Goal: Find specific page/section: Locate a particular part of the current website

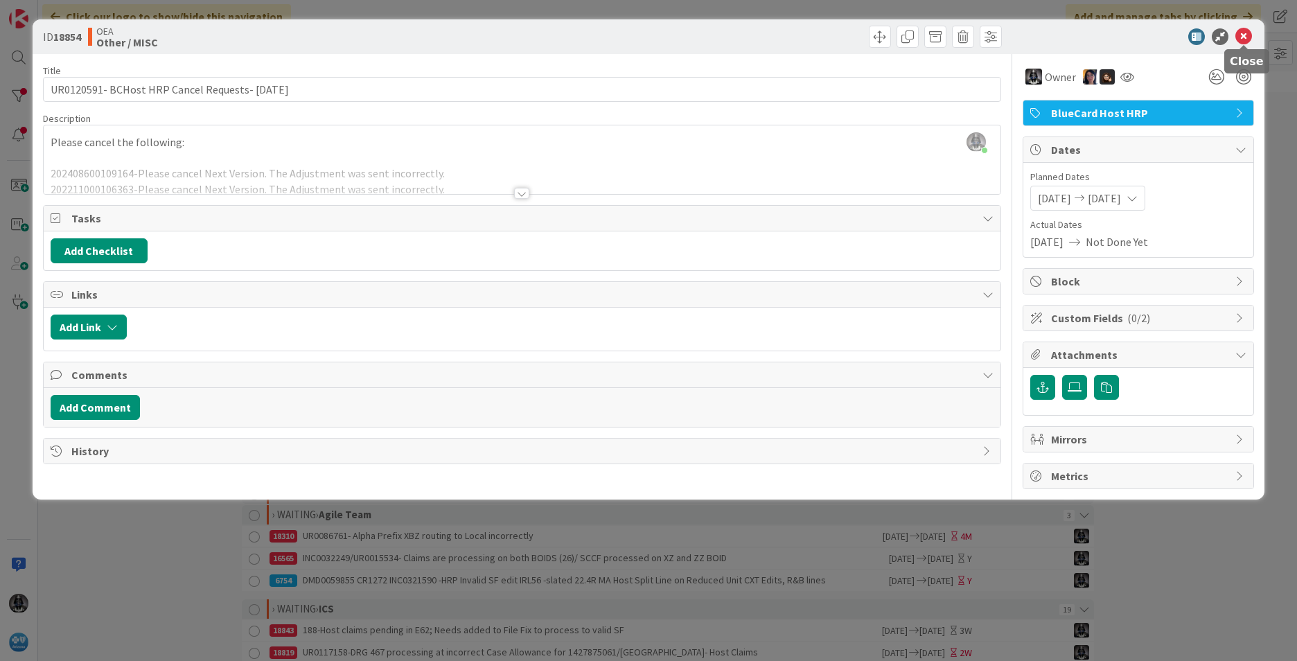
click at [1246, 39] on icon at bounding box center [1243, 36] width 17 height 17
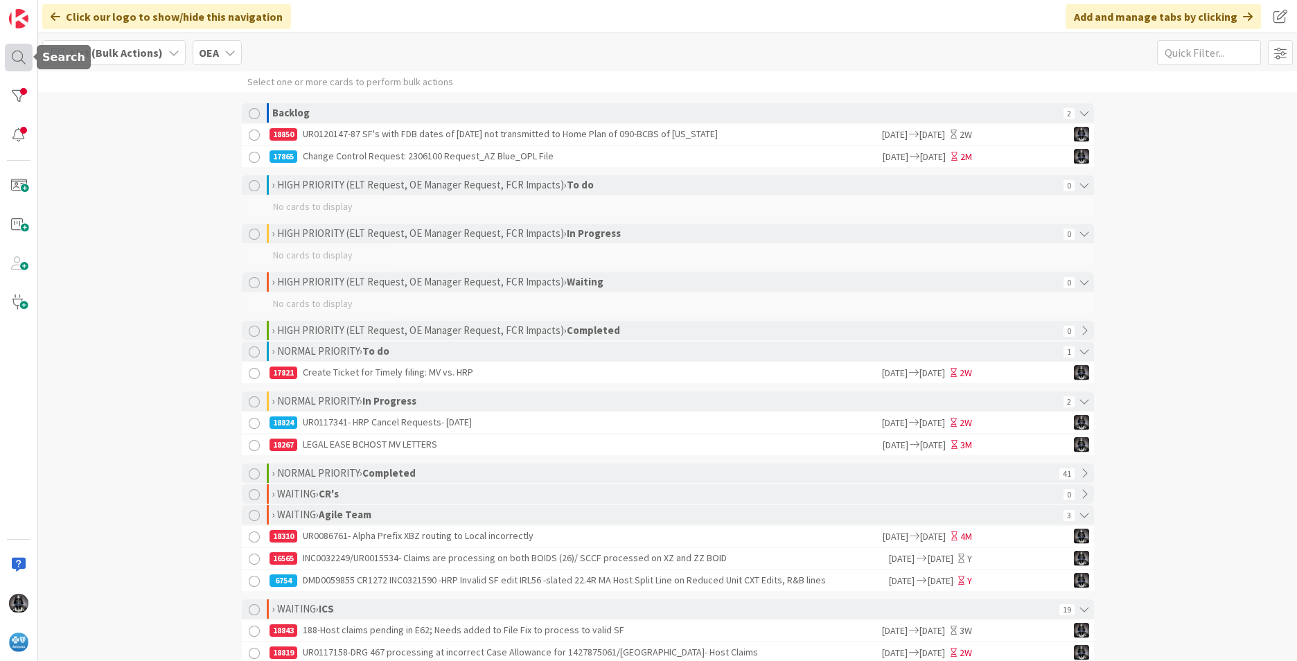
click at [17, 55] on div at bounding box center [19, 58] width 28 height 28
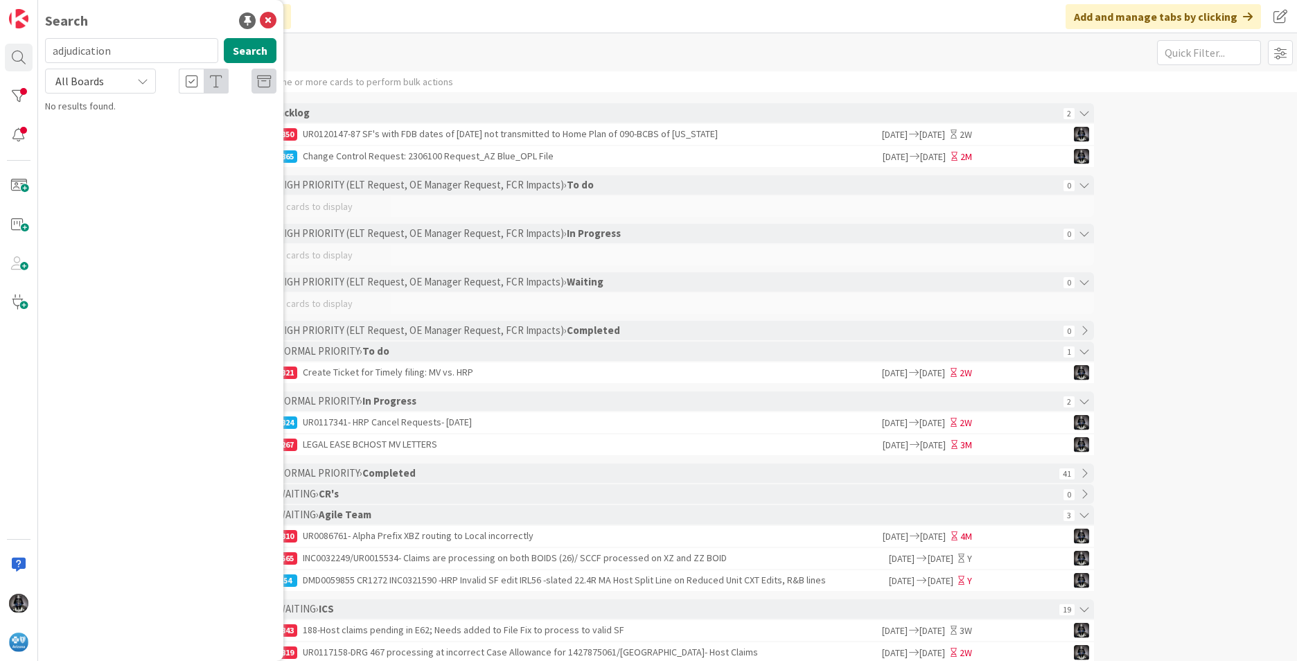
type input "adjudication"
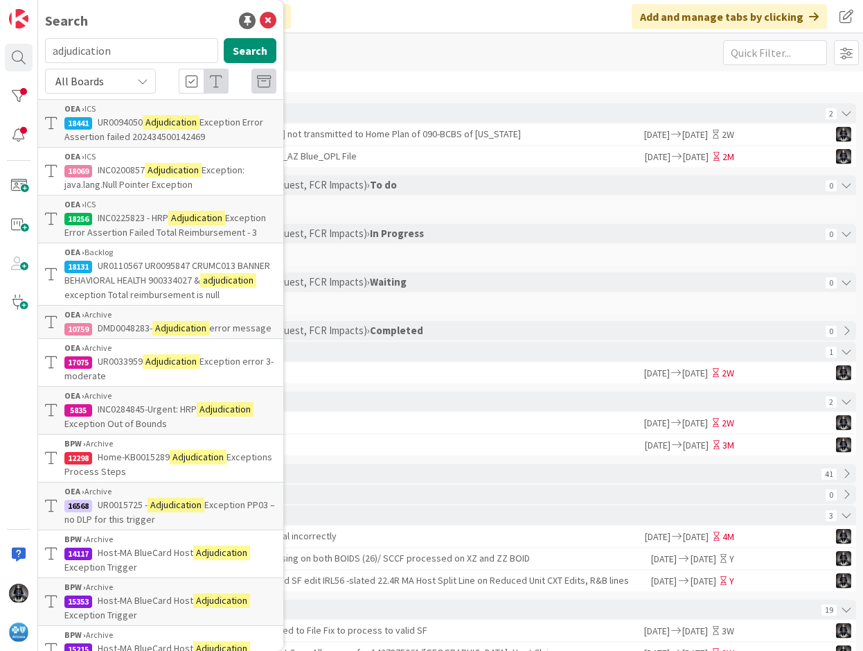
click at [157, 173] on mark "Adjudication" at bounding box center [173, 170] width 57 height 15
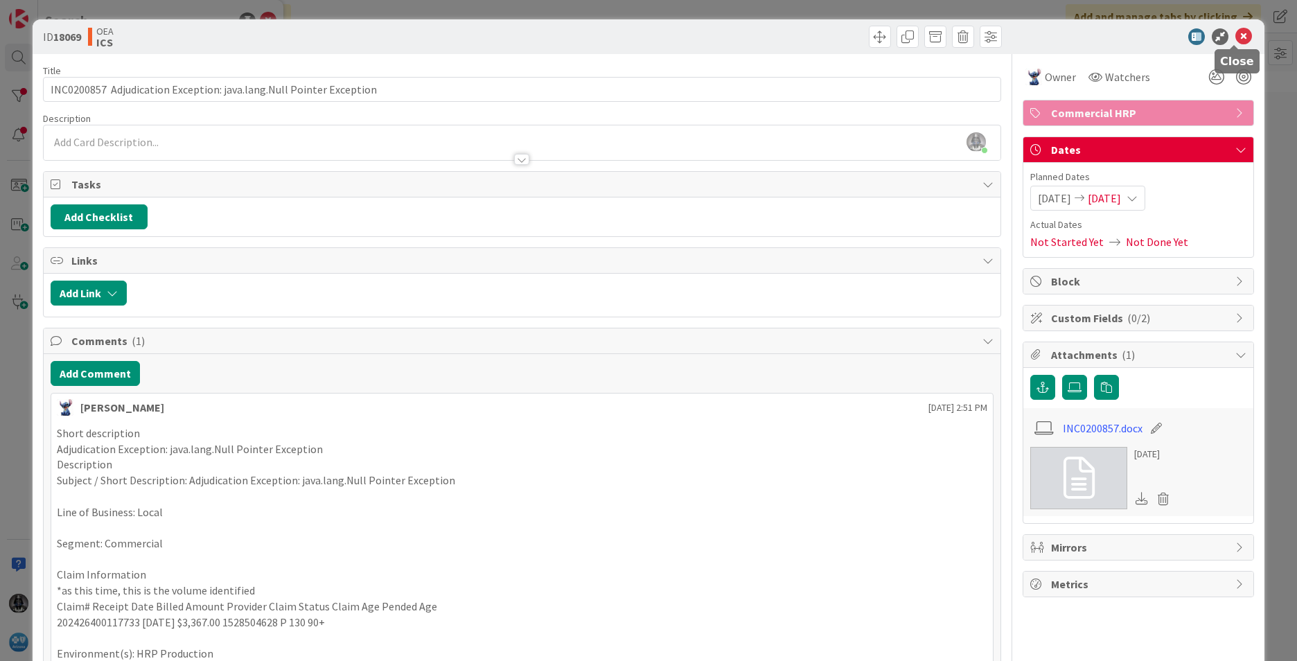
click at [1235, 30] on icon at bounding box center [1243, 36] width 17 height 17
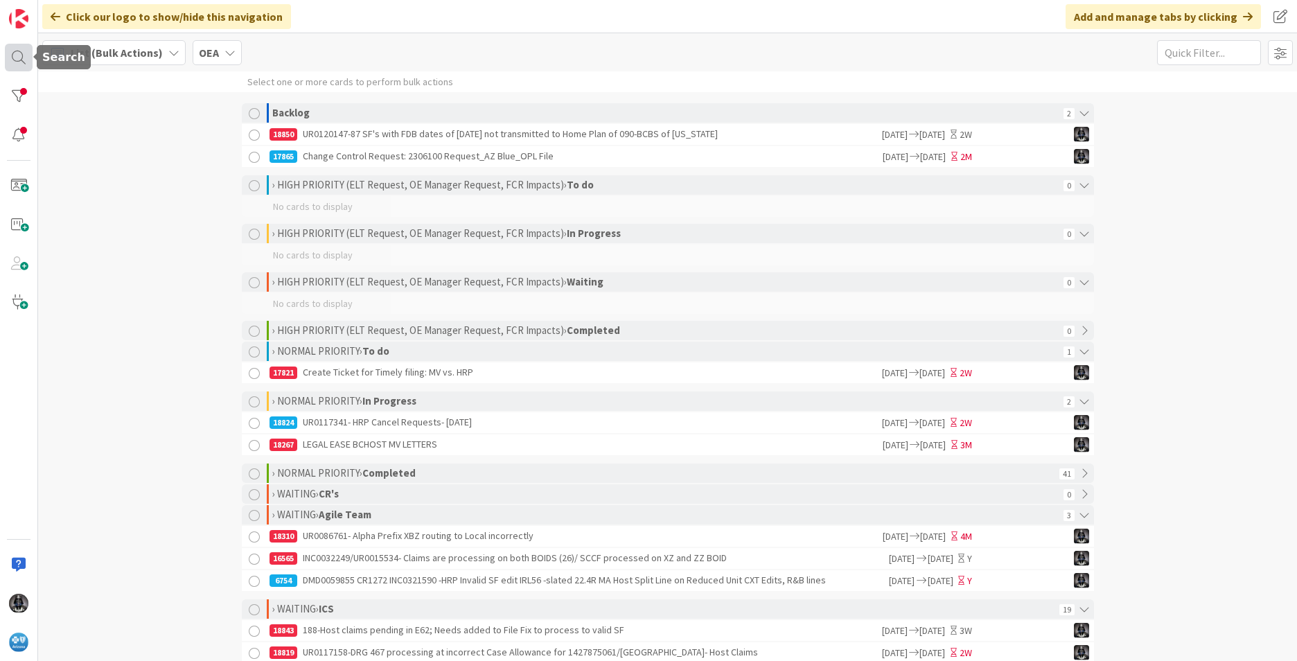
click at [13, 60] on div at bounding box center [19, 58] width 28 height 28
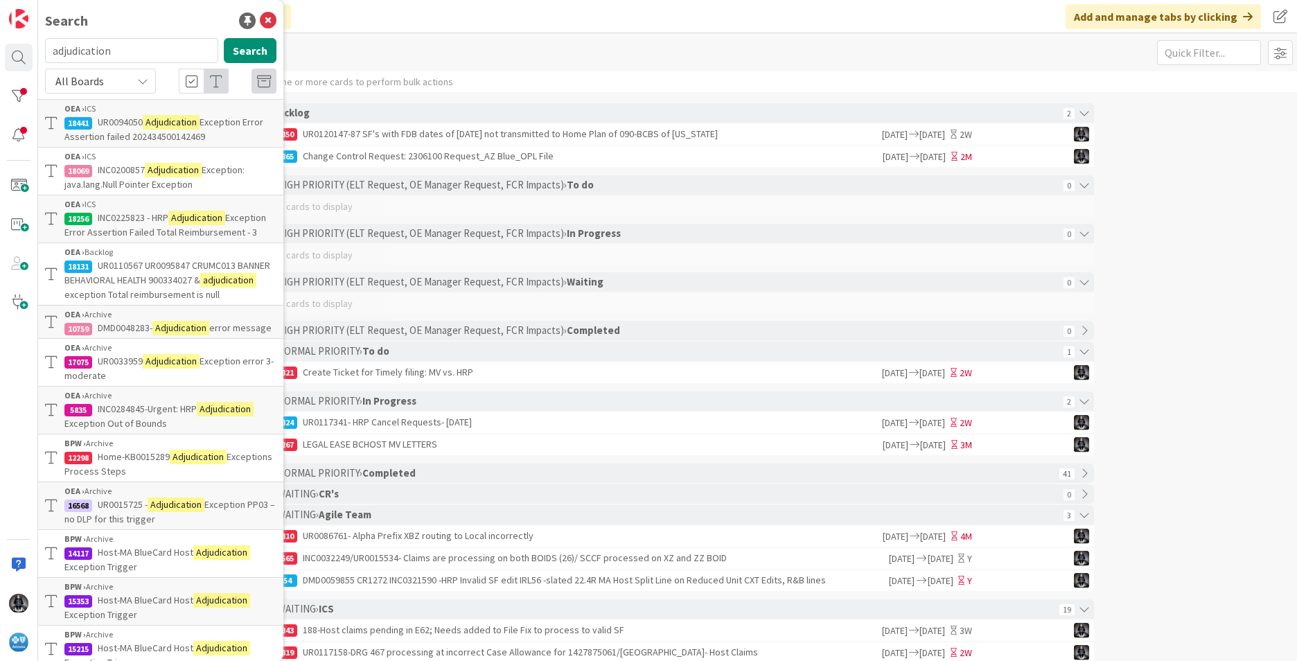
click at [142, 231] on span "Exception Error Assertion Failed Total Reimbursement - 3" at bounding box center [165, 224] width 202 height 27
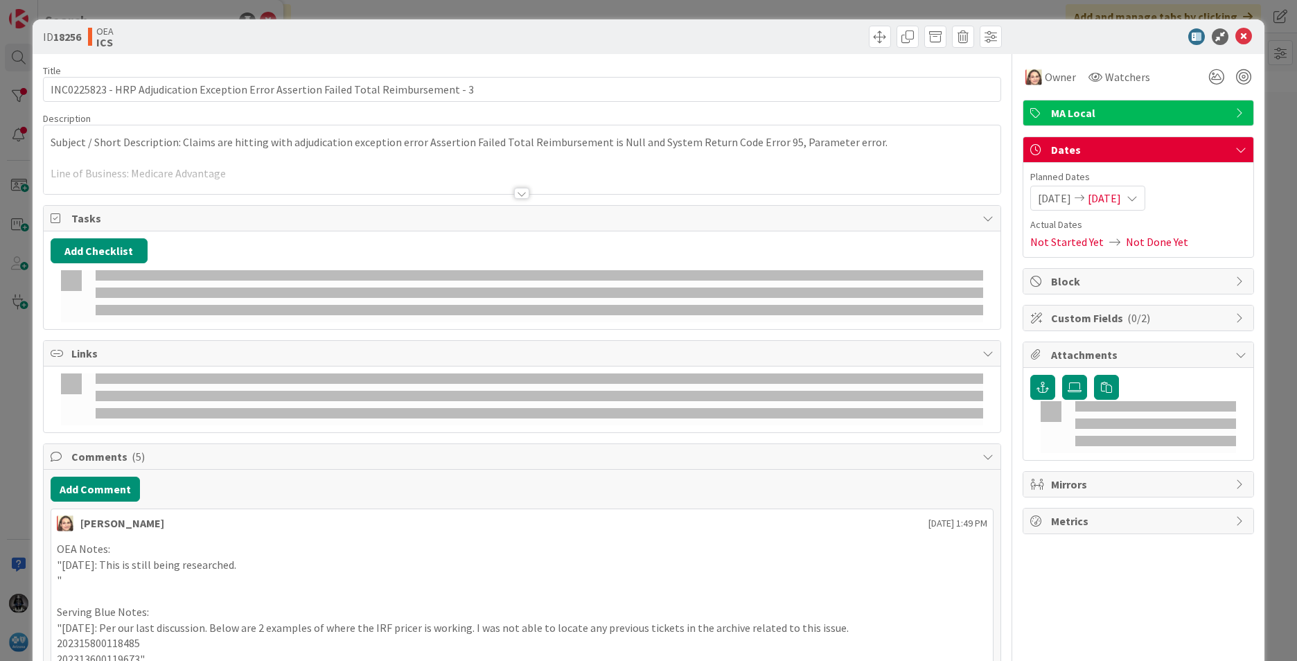
type input "INC0225823 - HRP Adjudication Exception Error Assertion Failed Total Reimbursem…"
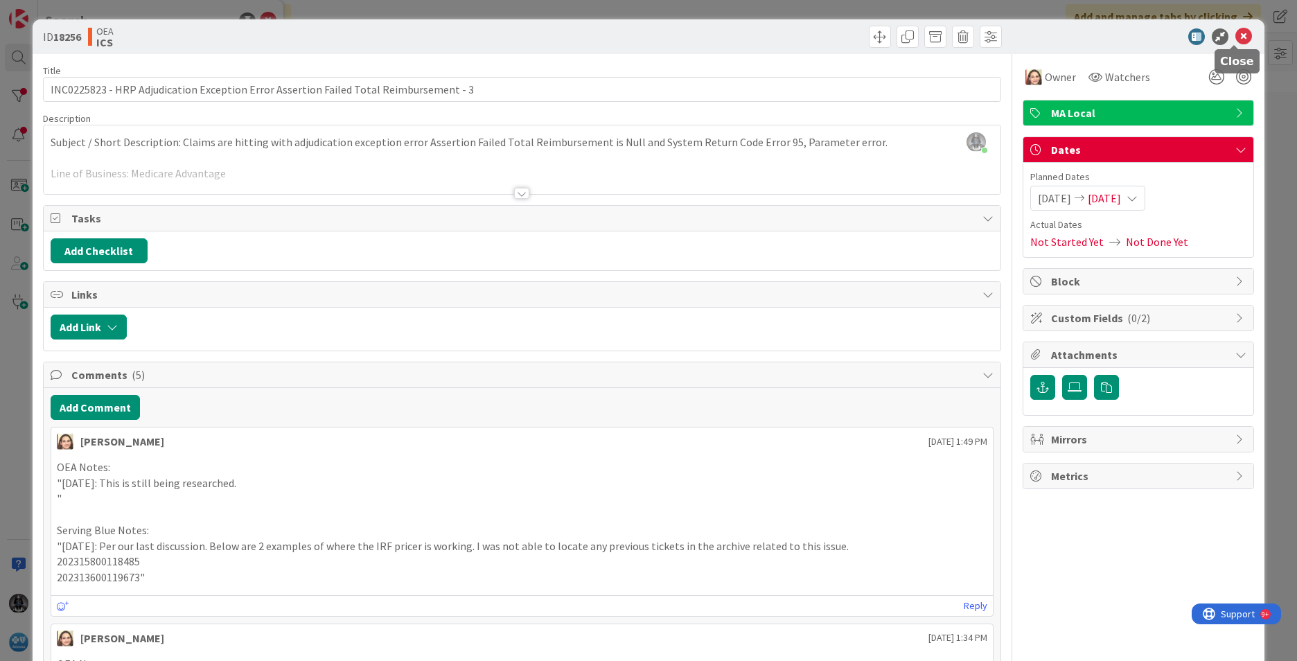
click at [1235, 32] on icon at bounding box center [1243, 36] width 17 height 17
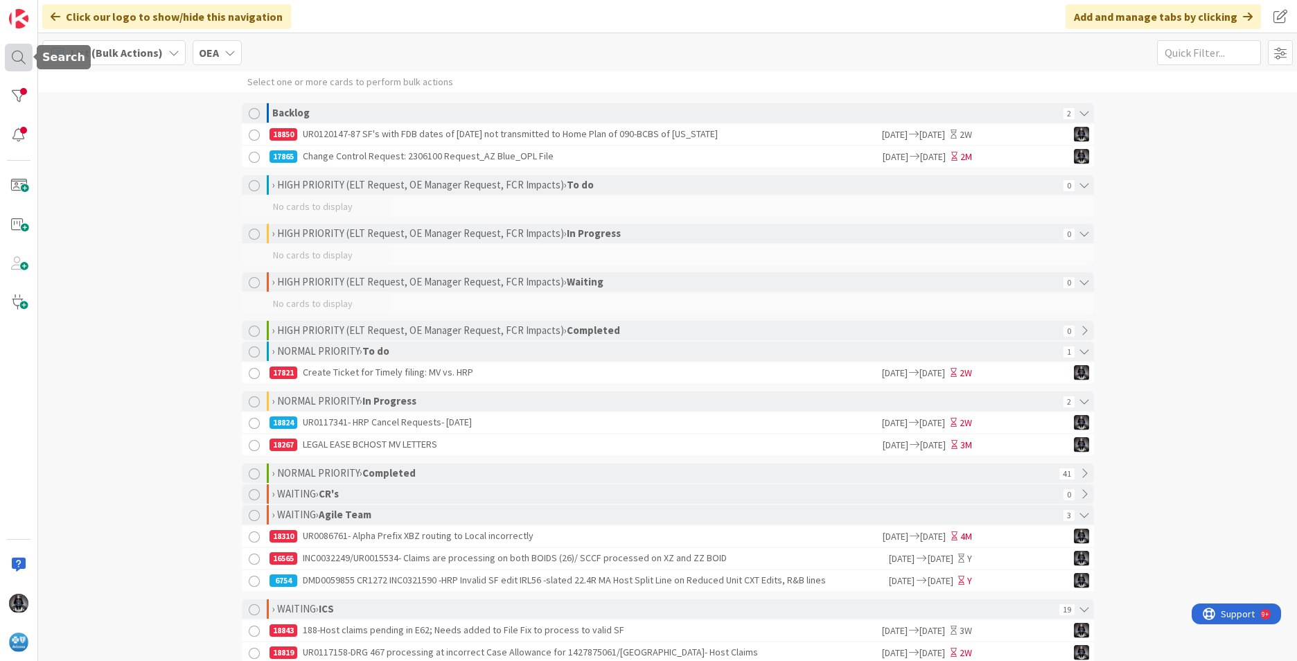
click at [19, 53] on div at bounding box center [19, 58] width 28 height 28
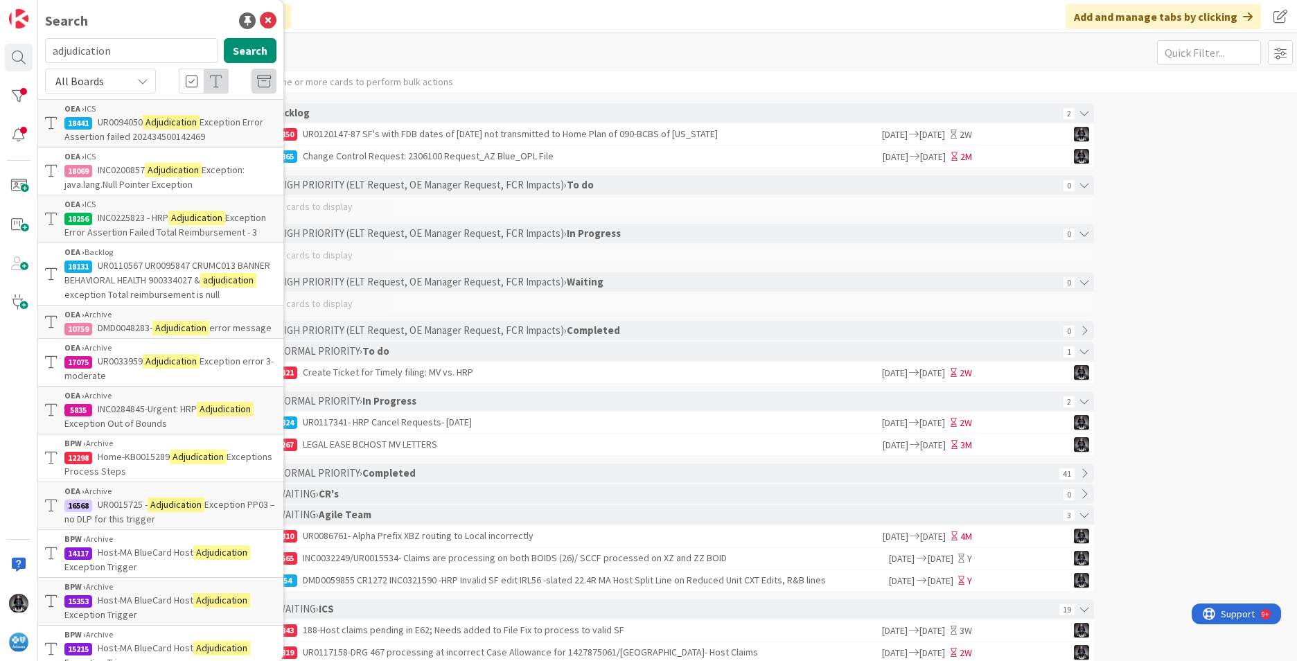
click at [162, 133] on span "Exception Error Assertion failed 202434500142469" at bounding box center [163, 129] width 199 height 27
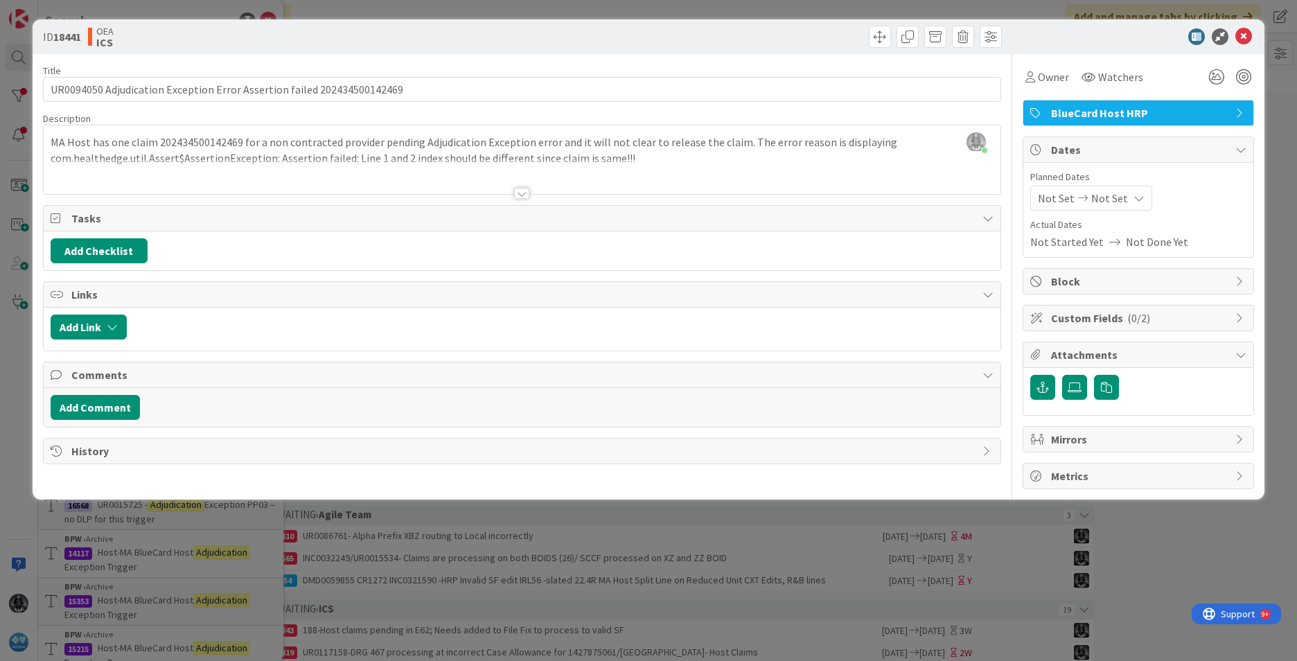
click at [520, 197] on div at bounding box center [521, 193] width 15 height 11
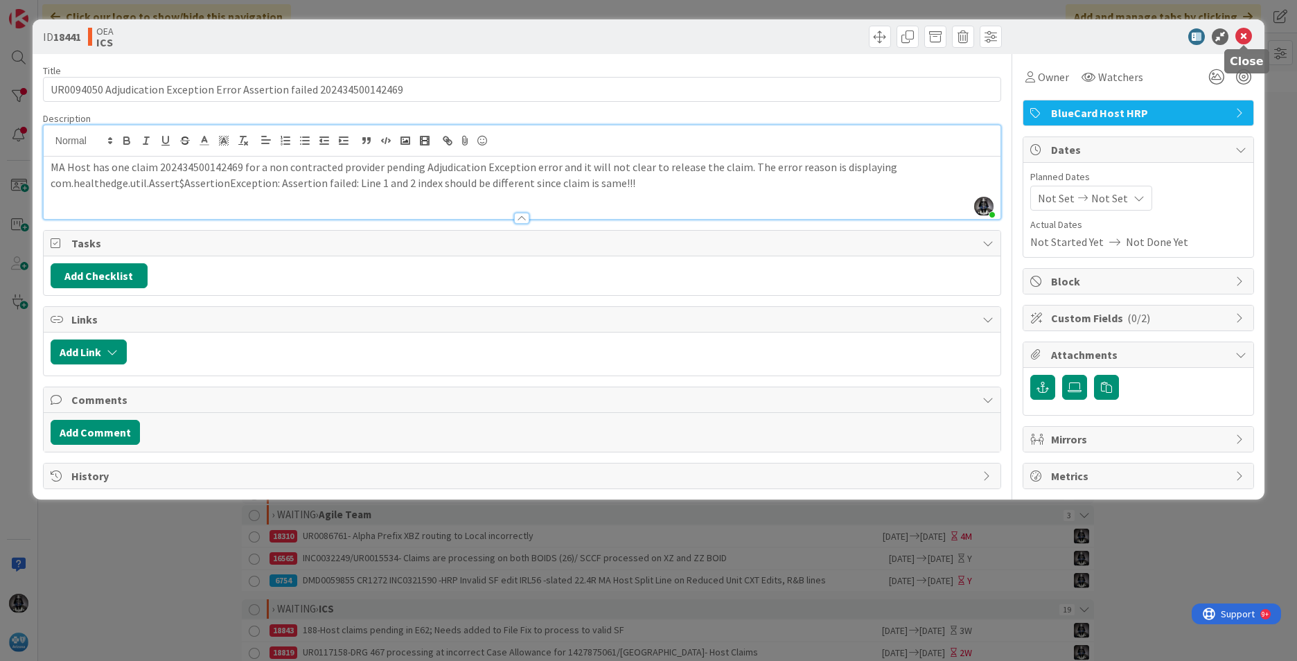
click at [1243, 30] on icon at bounding box center [1243, 36] width 17 height 17
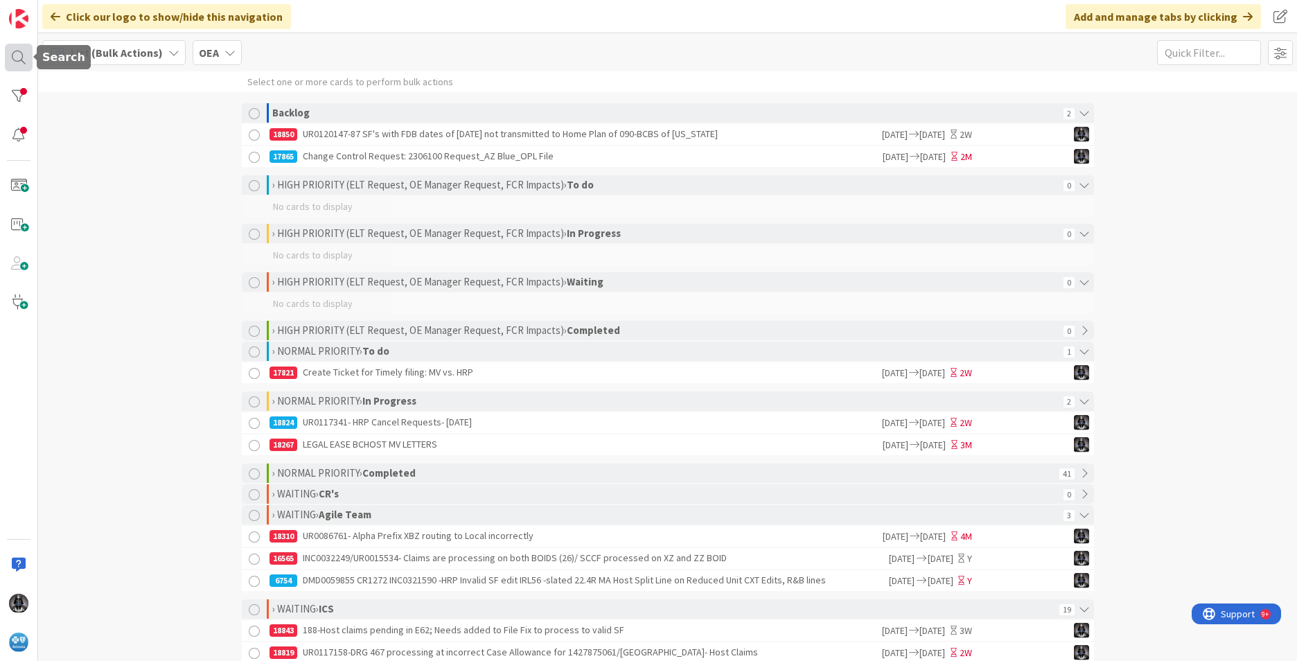
click at [15, 55] on div at bounding box center [19, 58] width 28 height 28
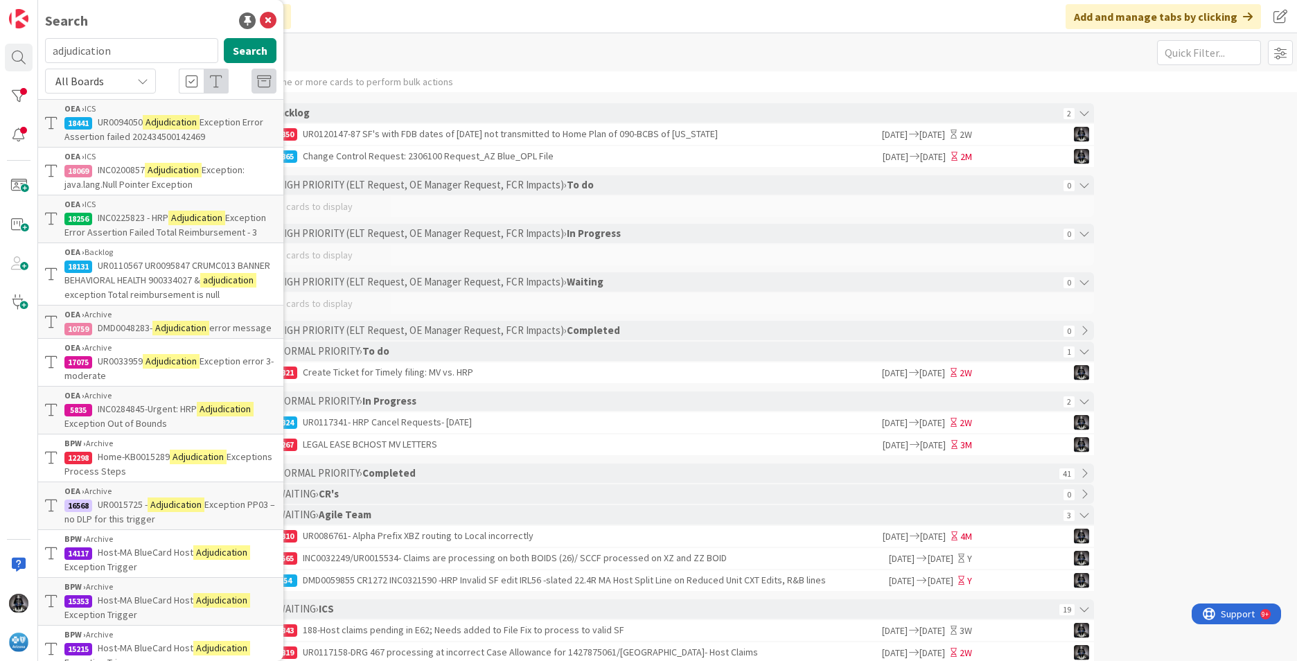
click at [132, 301] on span "exception Total reimbursement is null" at bounding box center [141, 294] width 155 height 12
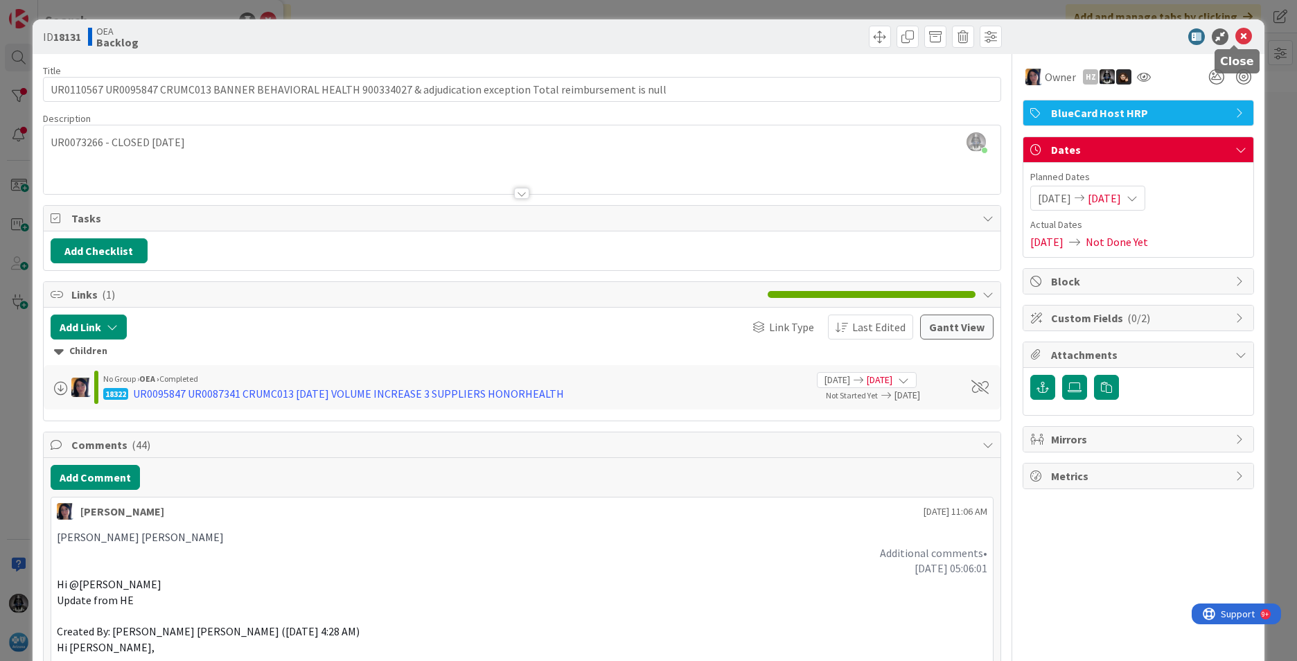
click at [1235, 32] on icon at bounding box center [1243, 36] width 17 height 17
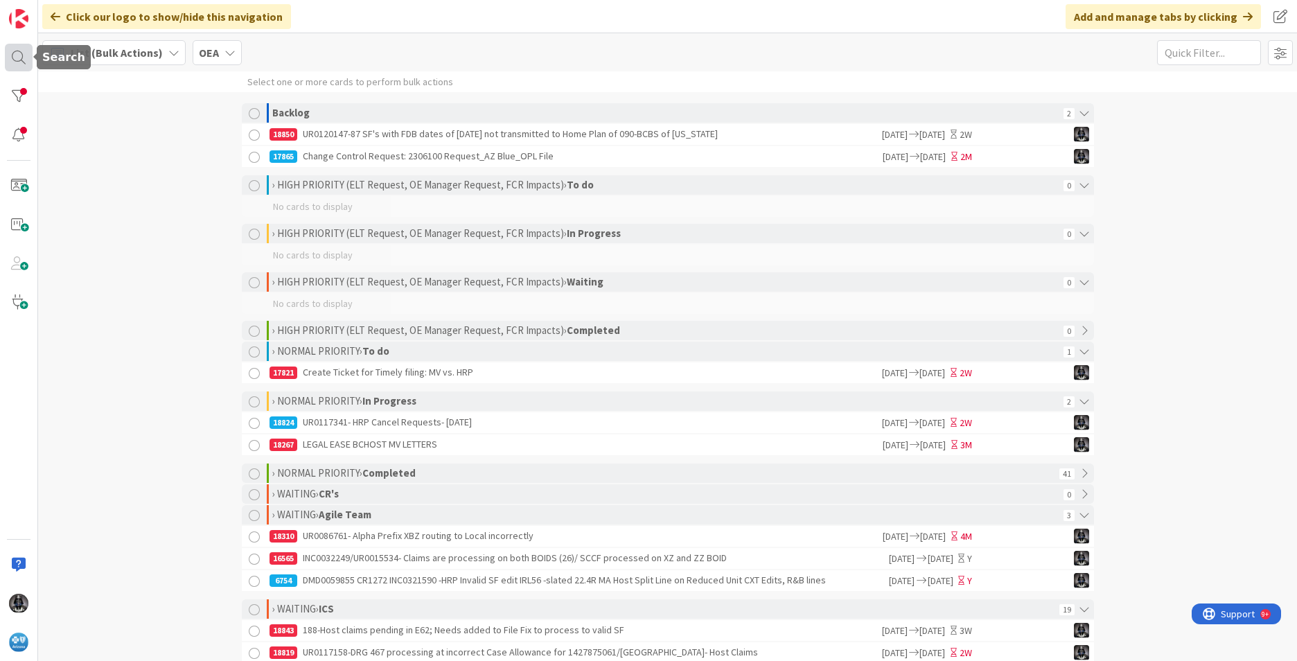
click at [17, 56] on div at bounding box center [19, 58] width 28 height 28
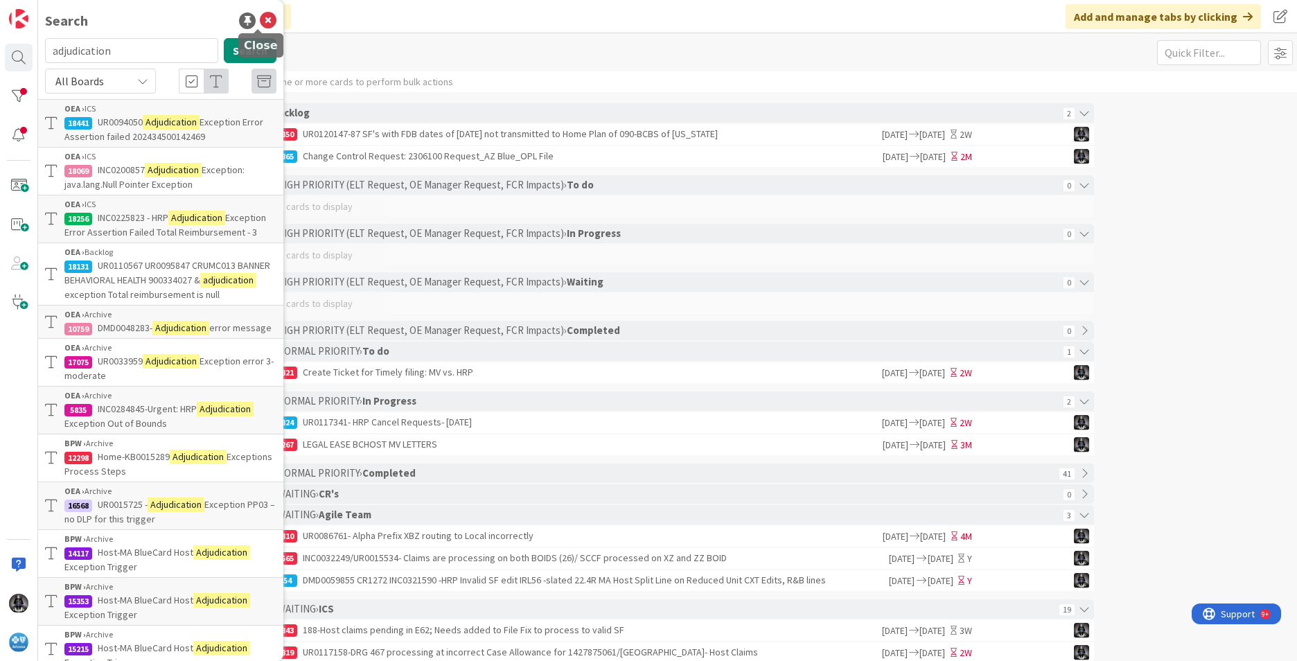
click at [260, 19] on icon at bounding box center [268, 20] width 17 height 17
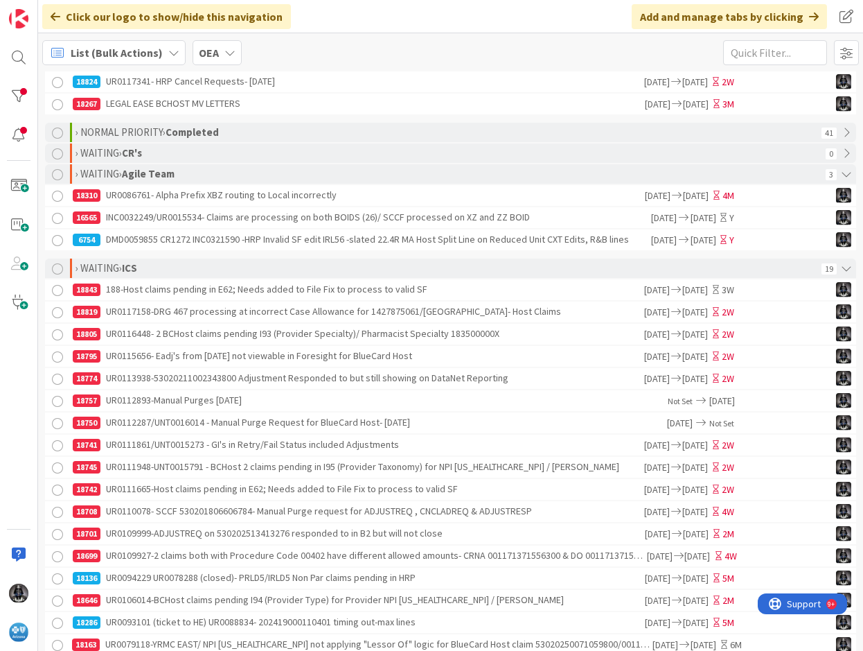
scroll to position [599, 0]
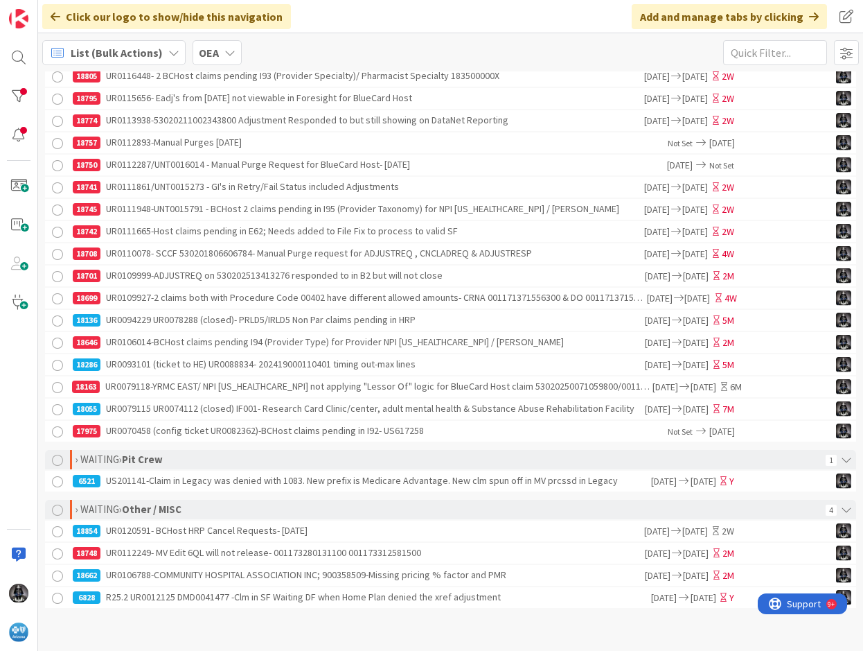
click at [212, 533] on div "18854 UR0120591- BCHost HRP Cancel Requests- [DATE]" at bounding box center [358, 530] width 570 height 21
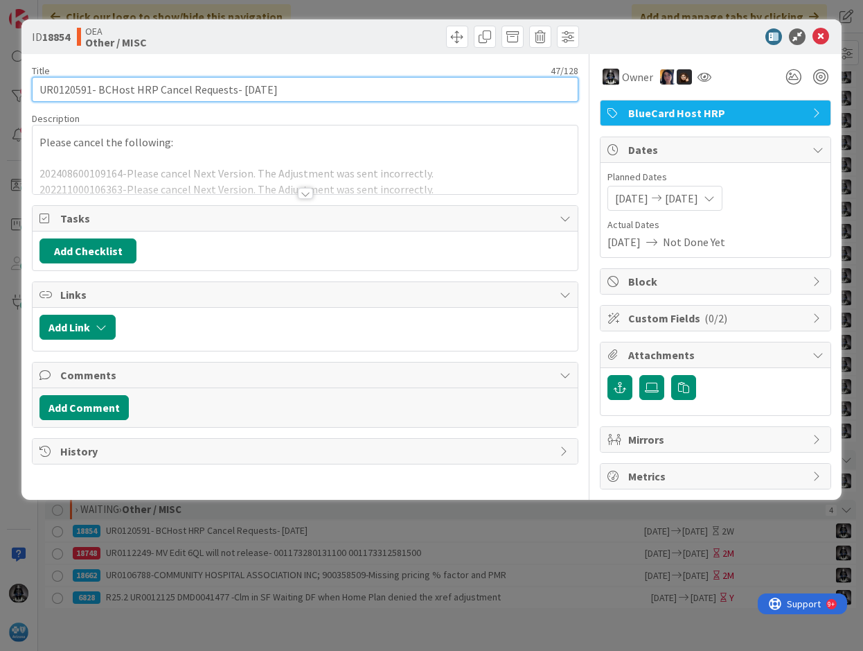
click at [64, 90] on input "UR0120591- BCHost HRP Cancel Requests- [DATE]" at bounding box center [305, 89] width 547 height 25
